Goal: Use online tool/utility: Utilize a website feature to perform a specific function

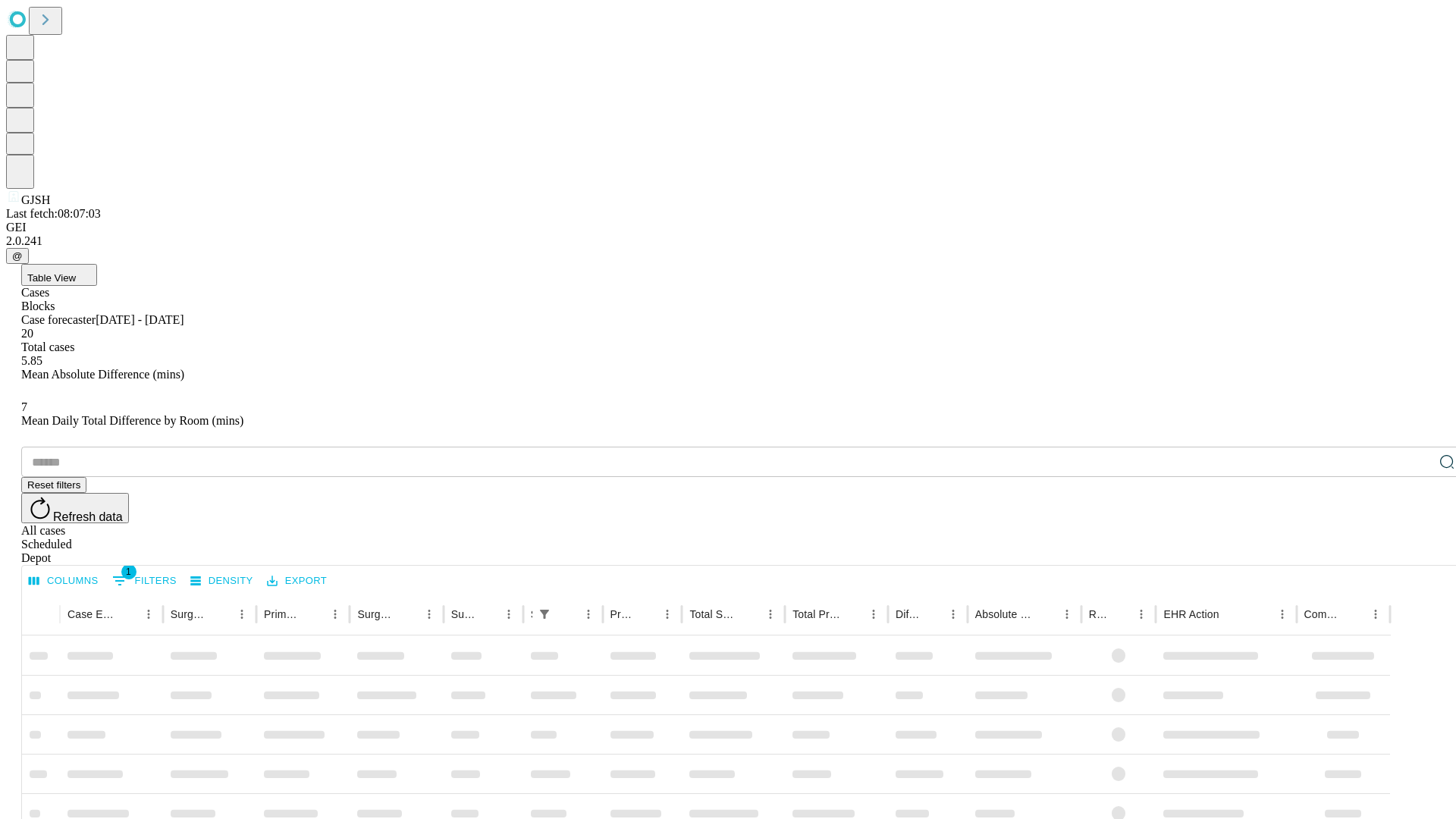
click at [76, 272] on span "Table View" at bounding box center [52, 277] width 49 height 11
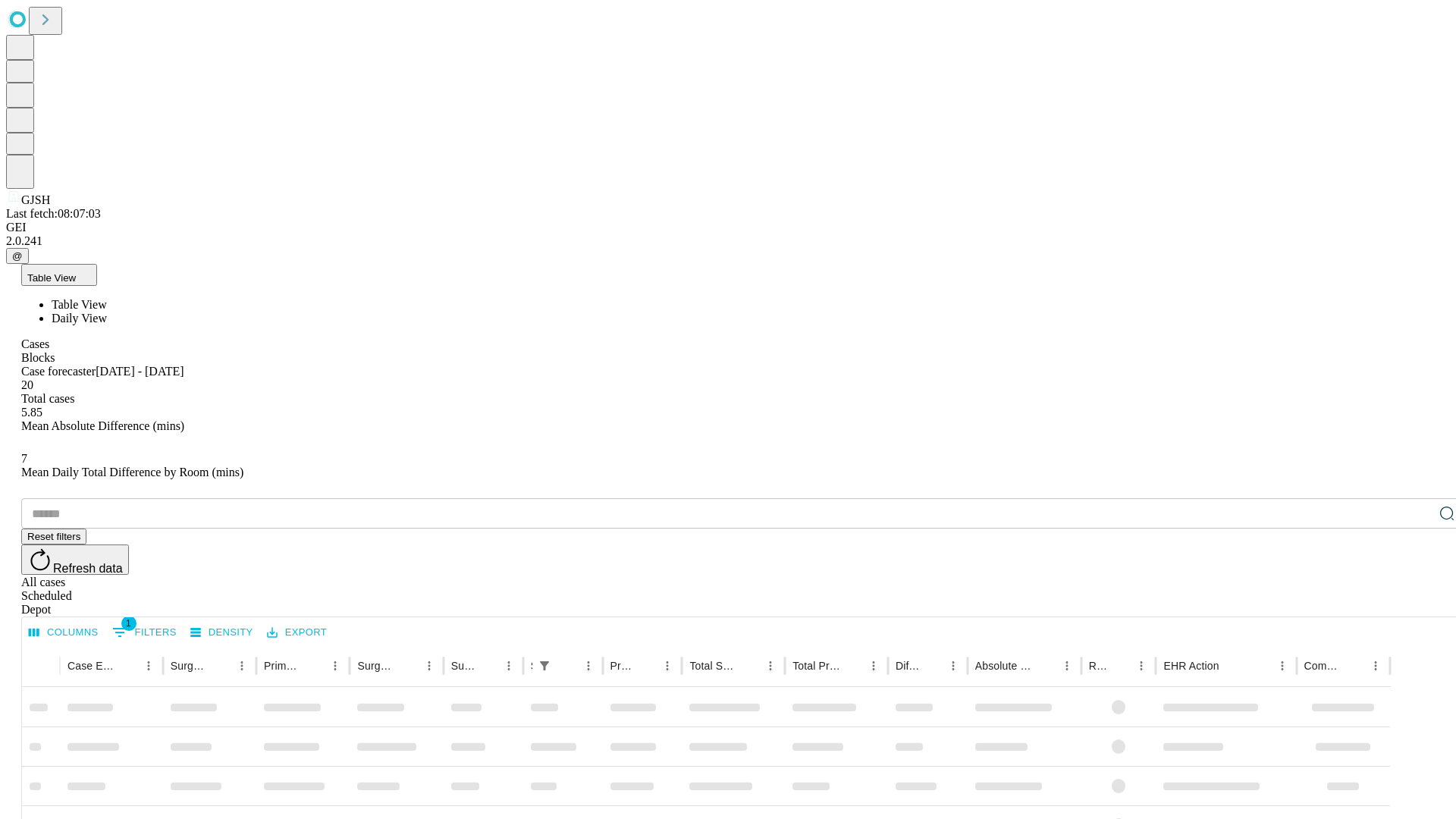
click at [107, 311] on span "Daily View" at bounding box center [79, 318] width 55 height 13
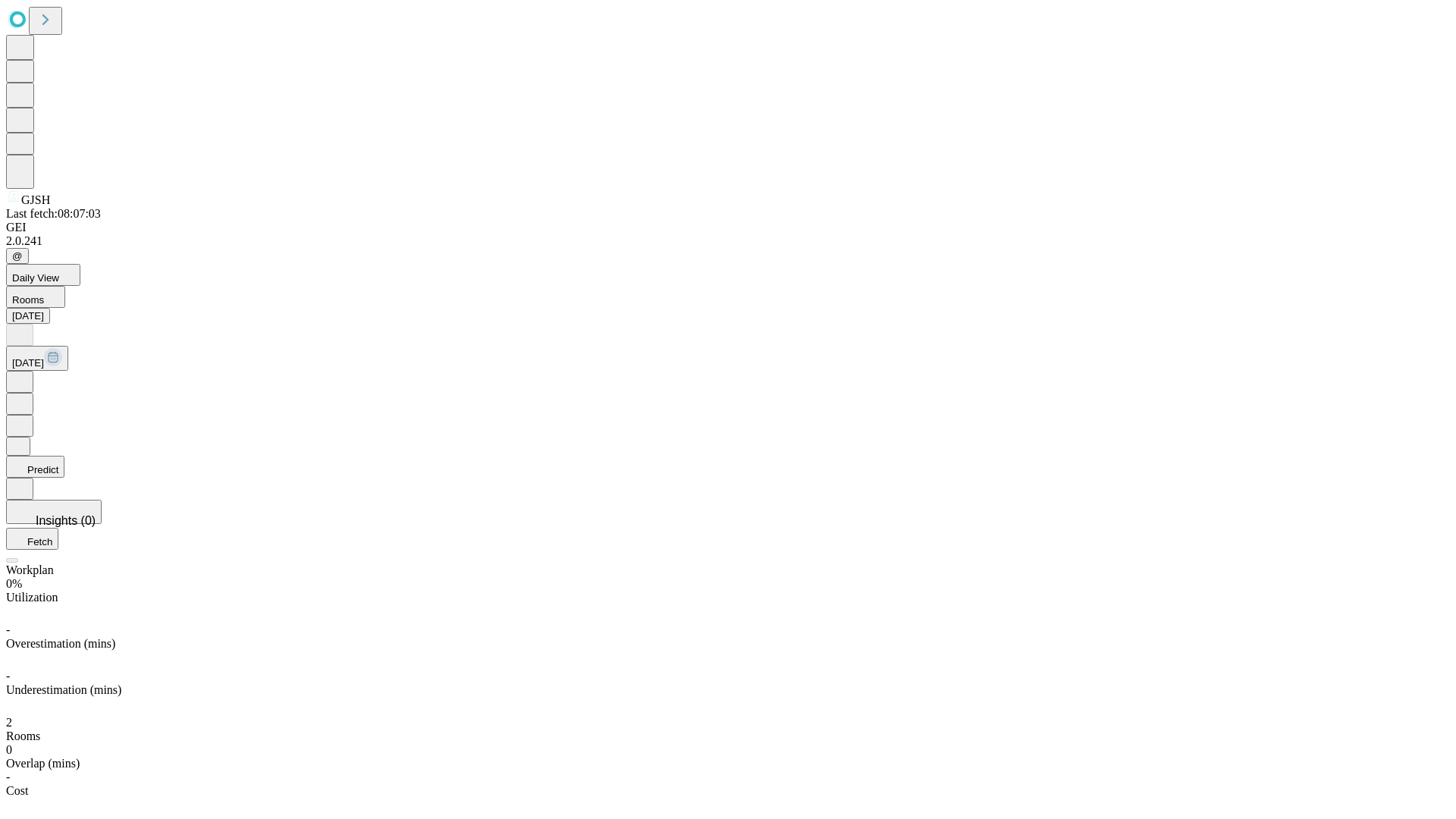
click at [65, 456] on button "Predict" at bounding box center [35, 467] width 58 height 22
